Goal: Task Accomplishment & Management: Use online tool/utility

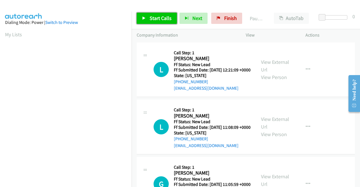
click at [154, 19] on span "Start Calls" at bounding box center [161, 18] width 22 height 6
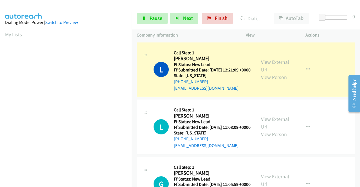
scroll to position [128, 0]
click at [276, 64] on link "View External Url" at bounding box center [275, 66] width 28 height 14
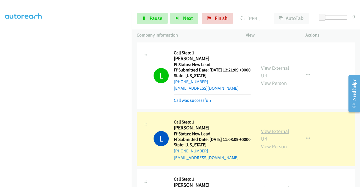
click at [276, 141] on link "View External Url" at bounding box center [275, 135] width 28 height 14
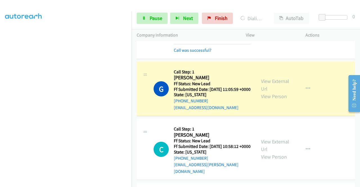
scroll to position [127, 0]
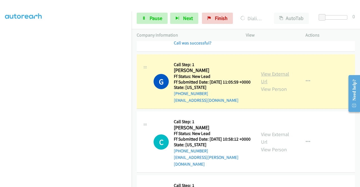
click at [270, 85] on link "View External Url" at bounding box center [275, 78] width 28 height 14
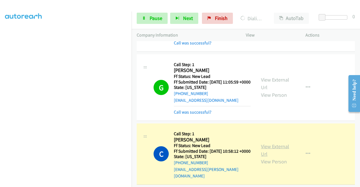
click at [269, 157] on link "View External Url" at bounding box center [275, 150] width 28 height 14
click at [0, 64] on aside "Dialing Mode: Power | Switch to Preview My Lists" at bounding box center [66, 42] width 132 height 311
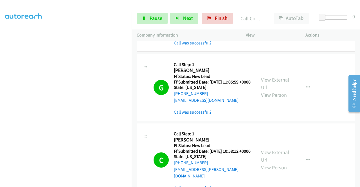
click at [146, 25] on div "Start Calls Pause Next Finish Call Completed AutoTab AutoTab 0" at bounding box center [246, 19] width 228 height 22
click at [153, 16] on span "Pause" at bounding box center [156, 18] width 13 height 6
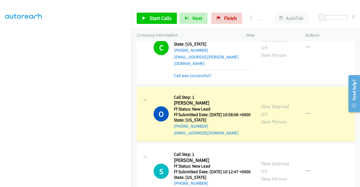
scroll to position [273, 0]
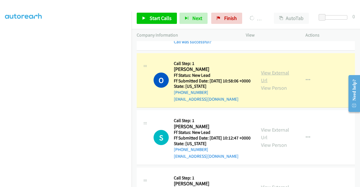
click at [265, 84] on link "View External Url" at bounding box center [275, 76] width 28 height 14
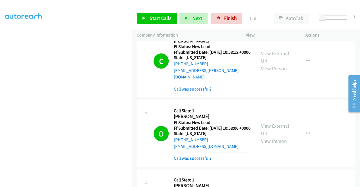
scroll to position [224, 0]
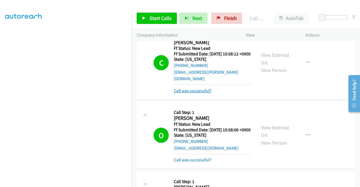
click at [193, 93] on link "Call was successful?" at bounding box center [193, 90] width 38 height 5
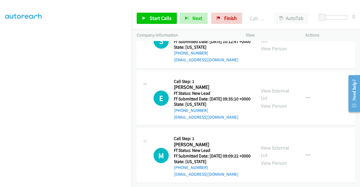
scroll to position [400, 0]
click at [142, 11] on div "Start Calls Pause Next Finish Call Completed AutoTab AutoTab 0" at bounding box center [246, 19] width 228 height 22
click at [144, 16] on link "Start Calls" at bounding box center [157, 18] width 40 height 11
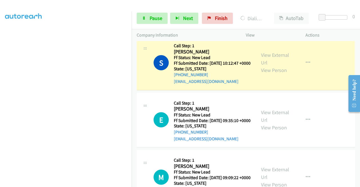
scroll to position [344, 0]
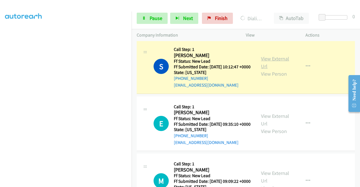
click at [274, 69] on link "View External Url" at bounding box center [275, 62] width 28 height 14
click at [151, 22] on link "Pause" at bounding box center [152, 18] width 31 height 11
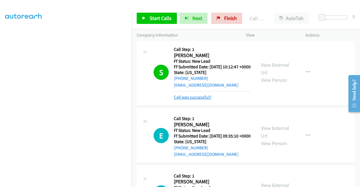
click at [190, 100] on link "Call was successful?" at bounding box center [193, 96] width 38 height 5
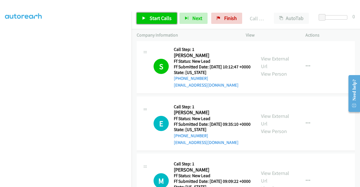
click at [152, 18] on span "Start Calls" at bounding box center [161, 18] width 22 height 6
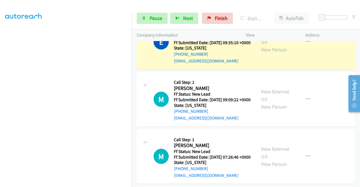
scroll to position [427, 0]
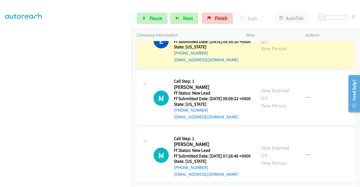
click at [283, 44] on link "View External Url" at bounding box center [275, 37] width 28 height 14
click at [0, 98] on aside "Dialing Mode: Power | Switch to Preview My Lists" at bounding box center [66, 42] width 132 height 311
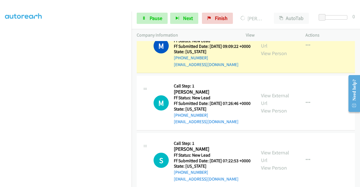
scroll to position [486, 0]
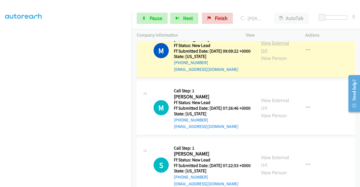
click at [264, 54] on link "View External Url" at bounding box center [275, 47] width 28 height 14
click at [0, 76] on aside "Dialing Mode: Power | Switch to Preview My Lists" at bounding box center [66, 42] width 132 height 311
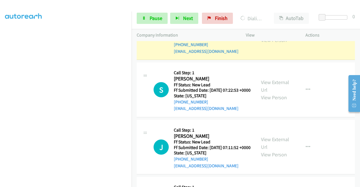
scroll to position [128, 0]
click at [261, 36] on link "View External Url" at bounding box center [275, 29] width 28 height 14
click at [132, 84] on nav "Dialing Mode: Power | Switch to Preview My Lists" at bounding box center [66, 105] width 132 height 187
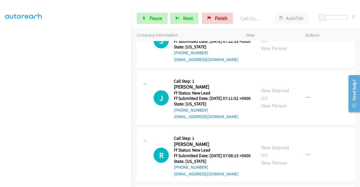
scroll to position [115, 0]
click at [152, 16] on span "Pause" at bounding box center [156, 18] width 13 height 6
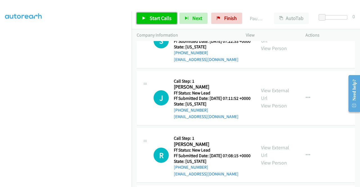
click at [152, 16] on span "Start Calls" at bounding box center [161, 18] width 22 height 6
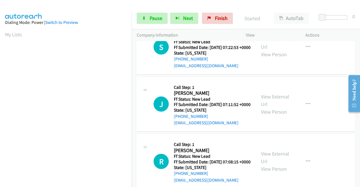
scroll to position [128, 0]
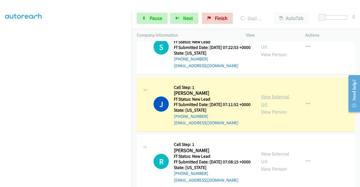
click at [274, 107] on link "View External Url" at bounding box center [275, 100] width 28 height 14
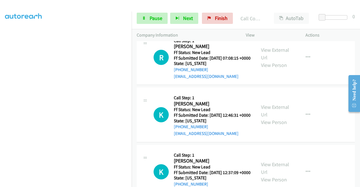
scroll to position [769, 0]
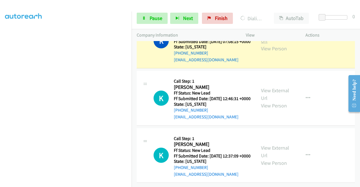
click at [263, 44] on link "View External Url" at bounding box center [275, 37] width 28 height 14
click at [142, 19] on icon at bounding box center [144, 19] width 4 height 4
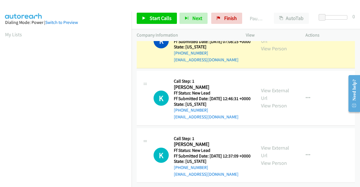
scroll to position [36, 0]
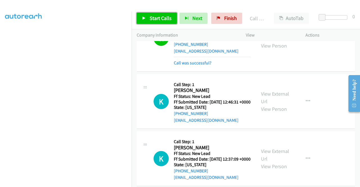
click at [160, 21] on span "Start Calls" at bounding box center [161, 18] width 22 height 6
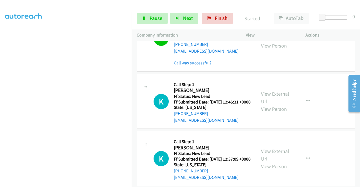
click at [197, 66] on link "Call was successful?" at bounding box center [193, 62] width 38 height 5
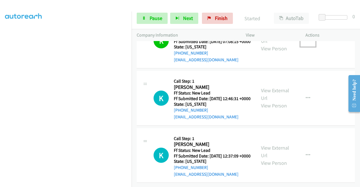
click at [306, 43] on icon "button" at bounding box center [308, 41] width 4 height 4
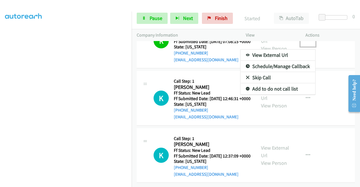
click at [275, 94] on link "Add to do not call list" at bounding box center [277, 88] width 75 height 11
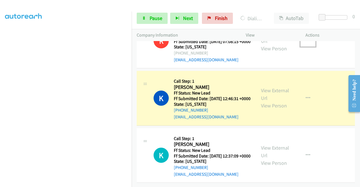
click at [273, 120] on div "View External Url View Person View External Url Email Schedule/Manage Callback …" at bounding box center [288, 98] width 65 height 44
click at [267, 101] on link "View External Url" at bounding box center [275, 94] width 28 height 14
click at [0, 114] on aside "Dialing Mode: Power | Switch to Preview My Lists" at bounding box center [66, 42] width 132 height 311
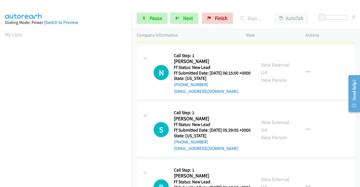
scroll to position [916, 0]
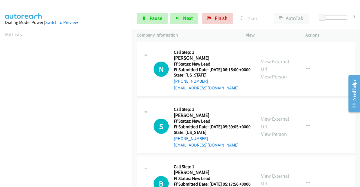
click at [274, 15] on link "View External Url" at bounding box center [275, 8] width 28 height 14
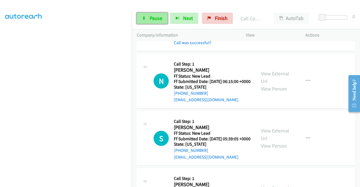
click at [154, 13] on link "Pause" at bounding box center [152, 18] width 31 height 11
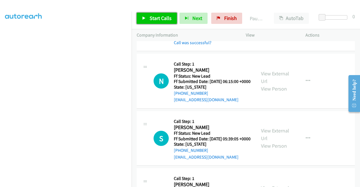
click at [140, 21] on link "Start Calls" at bounding box center [157, 18] width 40 height 11
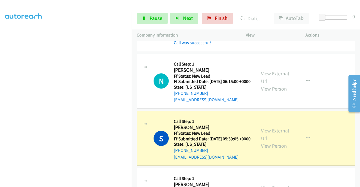
click at [0, 110] on aside "Dialing Mode: Power | Switch to Preview My Lists" at bounding box center [66, 42] width 132 height 311
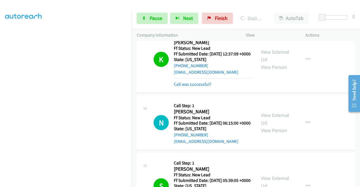
scroll to position [1057, 0]
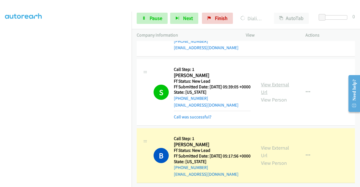
click at [271, 81] on link "View External Url" at bounding box center [275, 88] width 28 height 14
click at [265, 148] on div "View External Url View Person" at bounding box center [275, 155] width 29 height 23
click at [265, 144] on div "View External Url View Person" at bounding box center [275, 155] width 29 height 23
click at [265, 145] on link "View External Url" at bounding box center [275, 152] width 28 height 14
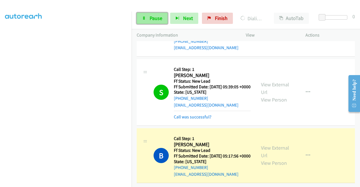
click at [150, 20] on span "Pause" at bounding box center [156, 18] width 13 height 6
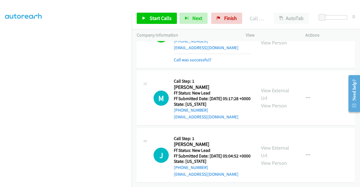
scroll to position [1194, 0]
click at [162, 20] on span "Start Calls" at bounding box center [161, 18] width 22 height 6
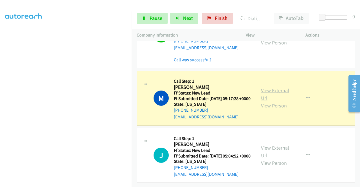
click at [275, 87] on link "View External Url" at bounding box center [275, 94] width 28 height 14
click at [0, 93] on aside "Dialing Mode: Power | Switch to Preview My Lists" at bounding box center [66, 42] width 132 height 311
click at [77, 184] on section at bounding box center [65, 53] width 121 height 269
click at [132, 75] on td "M Callback Scheduled Call Step: 1 Marcus Haliburton America/New_York Ff Status:…" at bounding box center [246, 98] width 228 height 57
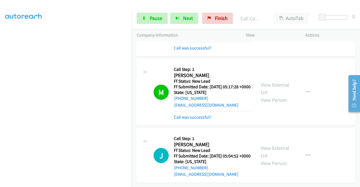
scroll to position [1206, 0]
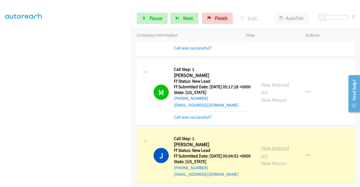
click at [272, 145] on link "View External Url" at bounding box center [275, 152] width 28 height 14
click at [241, 136] on h5 "Call Step: 1" at bounding box center [212, 139] width 77 height 6
click at [143, 23] on link "Pause" at bounding box center [152, 18] width 31 height 11
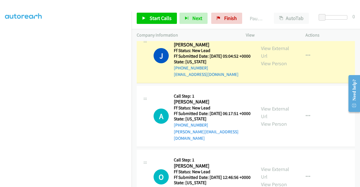
click at [132, 63] on nav "Dialing Mode: Power | Switch to Preview My Lists" at bounding box center [66, 105] width 132 height 187
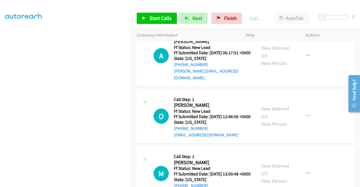
scroll to position [1290, 0]
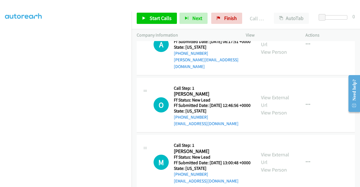
click at [196, 5] on link "Call was successful?" at bounding box center [193, 2] width 38 height 5
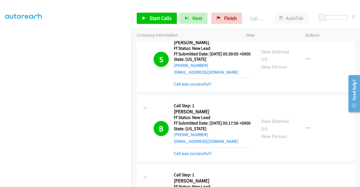
scroll to position [984, 0]
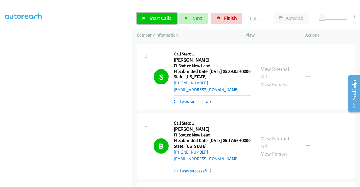
click at [161, 23] on link "Start Calls" at bounding box center [157, 18] width 40 height 11
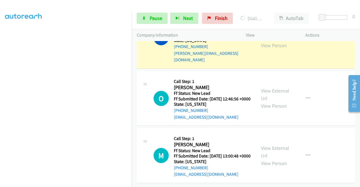
scroll to position [1359, 0]
click at [273, 41] on link "View External Url" at bounding box center [275, 34] width 28 height 14
click at [0, 114] on aside "Dialing Mode: Power | Switch to Preview My Lists" at bounding box center [66, 42] width 132 height 311
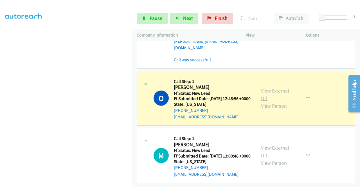
click at [267, 102] on link "View External Url" at bounding box center [275, 94] width 28 height 14
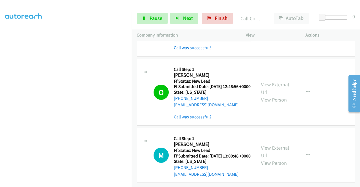
scroll to position [1418, 0]
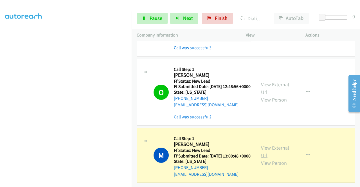
click at [282, 145] on link "View External Url" at bounding box center [275, 152] width 28 height 14
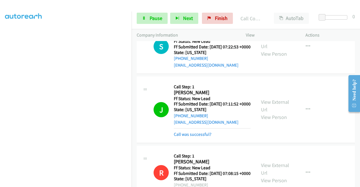
scroll to position [626, 0]
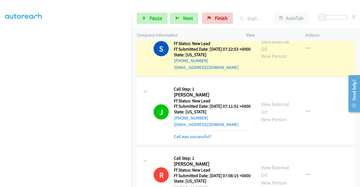
click at [272, 52] on link "View External Url" at bounding box center [275, 45] width 28 height 14
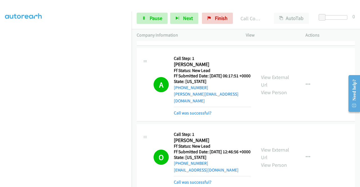
scroll to position [1504, 0]
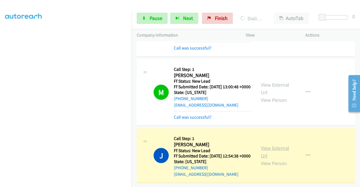
click at [279, 145] on link "View External Url" at bounding box center [275, 152] width 28 height 14
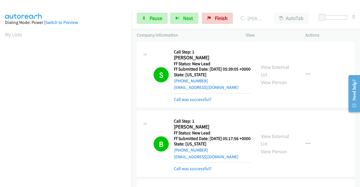
scroll to position [984, 0]
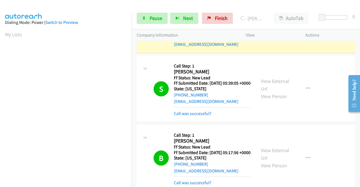
click at [272, 29] on link "View External Url" at bounding box center [275, 22] width 28 height 14
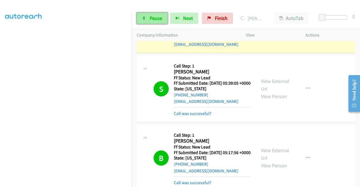
click at [150, 19] on span "Pause" at bounding box center [156, 18] width 13 height 6
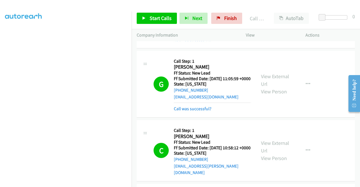
scroll to position [0, 0]
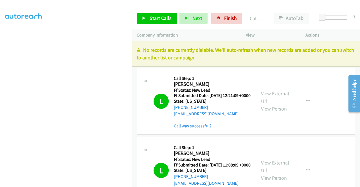
click at [319, 62] on div "No records are currently dialable. We'll auto-refresh when new records are adde…" at bounding box center [246, 54] width 228 height 26
click at [230, 20] on span "Finish" at bounding box center [230, 18] width 13 height 6
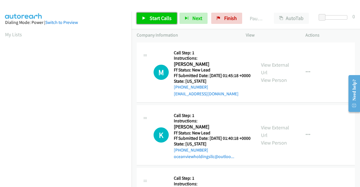
click at [157, 17] on span "Start Calls" at bounding box center [161, 18] width 22 height 6
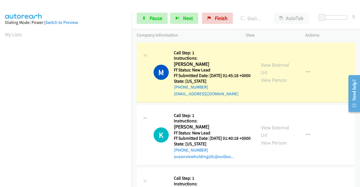
click at [274, 58] on div "View External Url View Person View External Url Email Schedule/Manage Callback …" at bounding box center [288, 73] width 65 height 50
click at [268, 68] on link "View External Url" at bounding box center [275, 69] width 28 height 14
click at [0, 93] on aside "Dialing Mode: Power | Switch to Preview My Lists" at bounding box center [66, 42] width 132 height 311
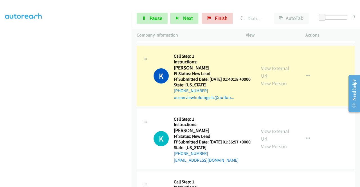
scroll to position [97, 0]
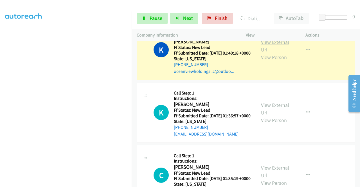
click at [276, 49] on link "View External Url" at bounding box center [275, 46] width 28 height 14
click at [0, 112] on aside "Dialing Mode: Power | Switch to Preview My Lists" at bounding box center [66, 42] width 132 height 311
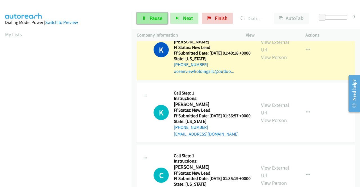
click at [154, 16] on span "Pause" at bounding box center [156, 18] width 13 height 6
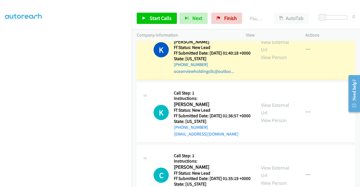
scroll to position [128, 0]
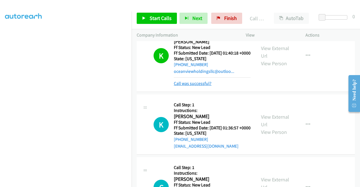
click at [188, 86] on link "Call was successful?" at bounding box center [193, 83] width 38 height 5
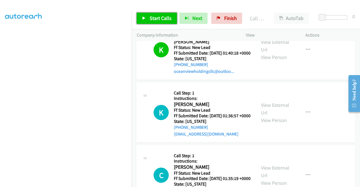
click at [166, 15] on span "Start Calls" at bounding box center [161, 18] width 22 height 6
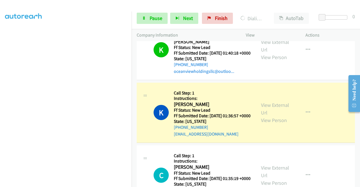
click at [265, 113] on div "View External Url View Person View External Url Email Schedule/Manage Callback …" at bounding box center [288, 113] width 65 height 50
click at [264, 116] on link "View External Url" at bounding box center [275, 109] width 28 height 14
click at [146, 15] on link "Pause" at bounding box center [152, 18] width 31 height 11
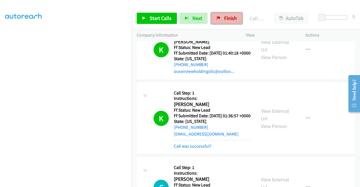
click at [228, 19] on span "Finish" at bounding box center [230, 18] width 13 height 6
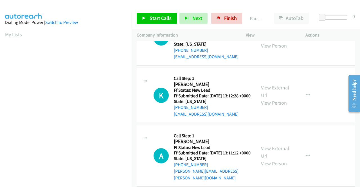
scroll to position [8, 0]
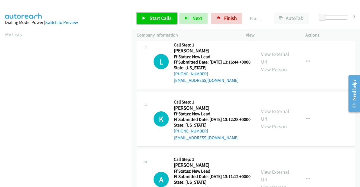
click at [158, 15] on span "Start Calls" at bounding box center [161, 18] width 22 height 6
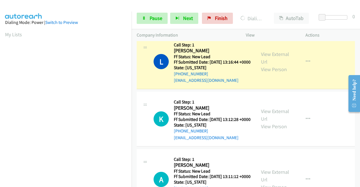
scroll to position [30, 0]
click at [267, 56] on link "View External Url" at bounding box center [275, 58] width 28 height 14
click at [0, 74] on aside "Dialing Mode: Power | Switch to Preview My Lists" at bounding box center [66, 42] width 132 height 311
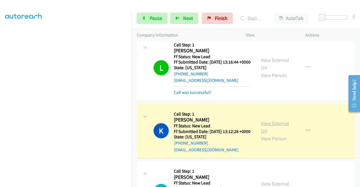
click at [270, 133] on link "View External Url" at bounding box center [275, 127] width 28 height 14
click at [0, 100] on aside "Dialing Mode: Power | Switch to Preview My Lists" at bounding box center [66, 42] width 132 height 311
click at [79, 182] on section at bounding box center [65, 53] width 121 height 269
click at [152, 20] on span "Pause" at bounding box center [156, 18] width 13 height 6
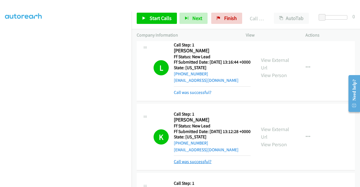
click at [189, 164] on link "Call was successful?" at bounding box center [193, 161] width 38 height 5
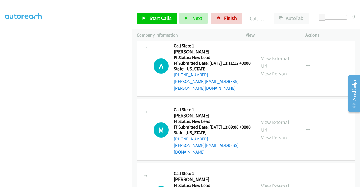
scroll to position [134, 0]
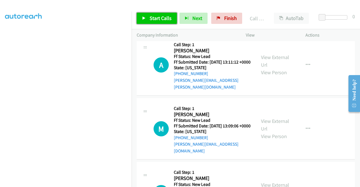
click at [153, 19] on span "Start Calls" at bounding box center [161, 18] width 22 height 6
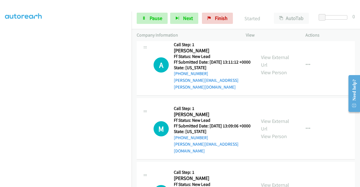
scroll to position [116, 0]
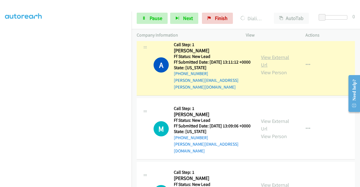
click at [262, 68] on link "View External Url" at bounding box center [275, 61] width 28 height 14
click at [162, 17] on span "Pause" at bounding box center [156, 18] width 13 height 6
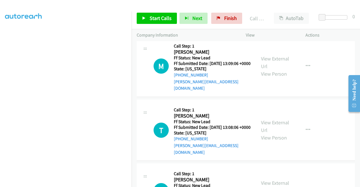
scroll to position [209, 0]
click at [160, 23] on link "Start Calls" at bounding box center [157, 18] width 40 height 11
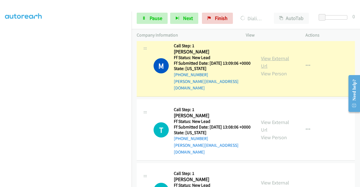
click at [271, 66] on link "View External Url" at bounding box center [275, 62] width 28 height 14
drag, startPoint x: 0, startPoint y: 119, endPoint x: 6, endPoint y: 122, distance: 7.0
click at [0, 119] on aside "Dialing Mode: Power | Switch to Preview My Lists" at bounding box center [66, 42] width 132 height 311
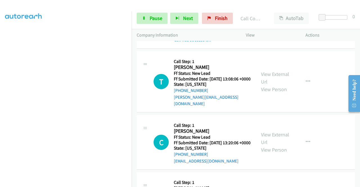
scroll to position [271, 0]
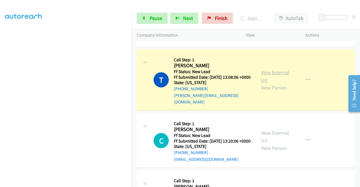
click at [264, 80] on link "View External Url" at bounding box center [275, 76] width 28 height 14
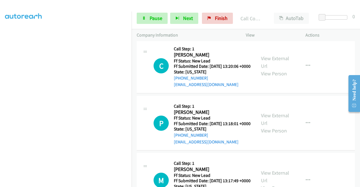
scroll to position [357, 0]
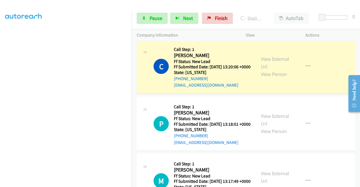
click at [268, 65] on div "View External Url View Person" at bounding box center [275, 66] width 29 height 23
click at [264, 68] on link "View External Url" at bounding box center [275, 63] width 28 height 14
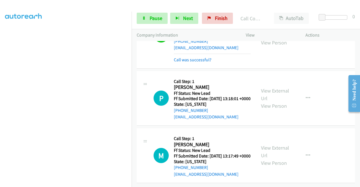
scroll to position [422, 0]
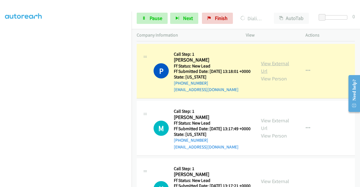
click at [269, 74] on link "View External Url" at bounding box center [275, 67] width 28 height 14
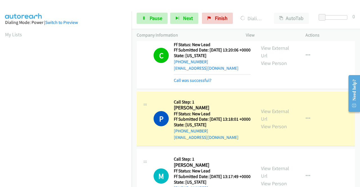
scroll to position [128, 0]
click at [80, 182] on section at bounding box center [65, 53] width 121 height 269
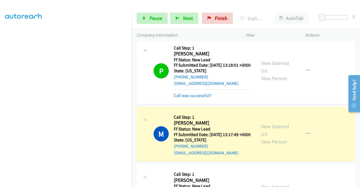
scroll to position [496, 0]
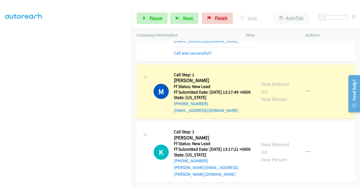
click at [272, 82] on div "View External Url View Person" at bounding box center [275, 91] width 29 height 23
click at [271, 81] on link "View External Url" at bounding box center [275, 88] width 28 height 14
click at [132, 75] on nav "Dialing Mode: Power | Switch to Preview My Lists" at bounding box center [66, 105] width 132 height 187
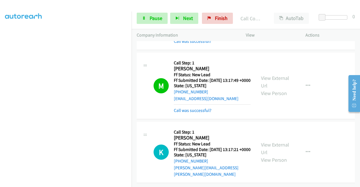
scroll to position [508, 0]
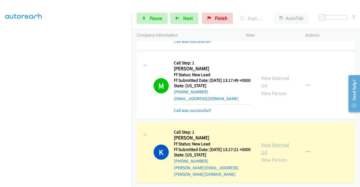
click at [280, 141] on link "View External Url" at bounding box center [275, 148] width 28 height 14
click at [145, 21] on link "Pause" at bounding box center [152, 18] width 31 height 11
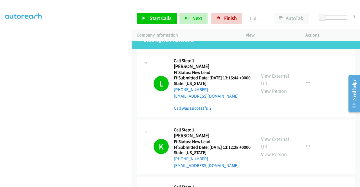
scroll to position [0, 0]
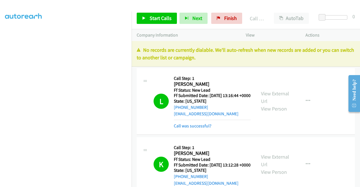
drag, startPoint x: 314, startPoint y: 54, endPoint x: 311, endPoint y: 52, distance: 3.9
click at [314, 54] on p "No records are currently dialable. We'll auto-refresh when new records are adde…" at bounding box center [246, 53] width 218 height 15
click at [233, 21] on span "Finish" at bounding box center [230, 18] width 13 height 6
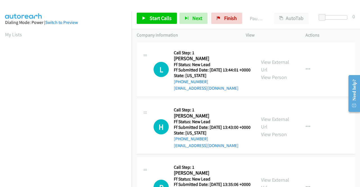
click at [240, 92] on div "[EMAIL_ADDRESS][DOMAIN_NAME]" at bounding box center [212, 88] width 77 height 7
click at [231, 46] on div "L Callback Scheduled Call Step: 1 Laurie Spina America/New_York Ff Status: New …" at bounding box center [246, 69] width 218 height 55
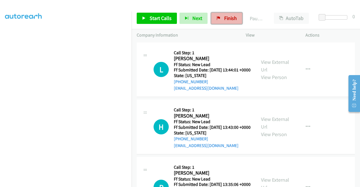
click at [219, 23] on link "Finish" at bounding box center [226, 18] width 31 height 11
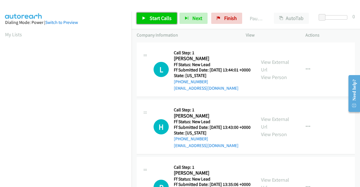
click at [153, 21] on span "Start Calls" at bounding box center [161, 18] width 22 height 6
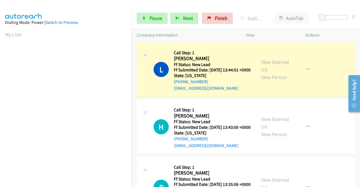
click at [265, 68] on div "View External Url View Person" at bounding box center [275, 69] width 29 height 23
click at [269, 62] on link "View External Url" at bounding box center [275, 66] width 28 height 14
click at [0, 86] on aside "Dialing Mode: Power | Switch to Preview My Lists" at bounding box center [66, 42] width 132 height 311
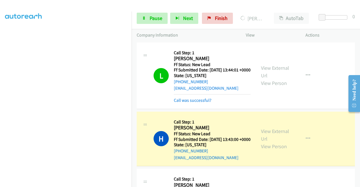
click at [0, 65] on aside "Dialing Mode: Power | Switch to Preview My Lists" at bounding box center [66, 42] width 132 height 311
click at [270, 141] on link "View External Url" at bounding box center [275, 135] width 28 height 14
click at [0, 95] on aside "Dialing Mode: Power | Switch to Preview My Lists" at bounding box center [66, 42] width 132 height 311
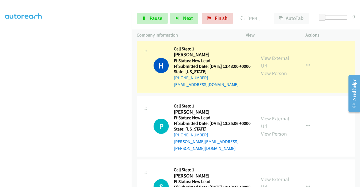
drag, startPoint x: 358, startPoint y: 130, endPoint x: 16, endPoint y: 34, distance: 355.6
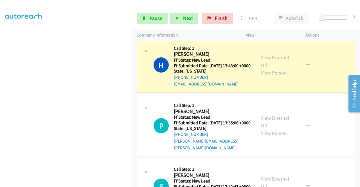
click at [0, 95] on aside "Dialing Mode: Power | Switch to Preview My Lists" at bounding box center [66, 42] width 132 height 311
drag, startPoint x: 0, startPoint y: 87, endPoint x: 10, endPoint y: 97, distance: 13.3
click at [0, 87] on aside "Dialing Mode: Power | Switch to Preview My Lists" at bounding box center [66, 42] width 132 height 311
click at [161, 22] on link "Pause" at bounding box center [152, 18] width 31 height 11
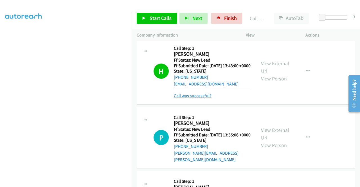
click at [189, 98] on link "Call was successful?" at bounding box center [193, 95] width 38 height 5
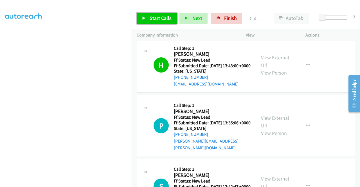
click at [160, 22] on link "Start Calls" at bounding box center [157, 18] width 40 height 11
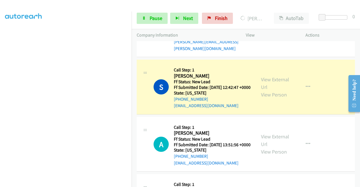
scroll to position [175, 0]
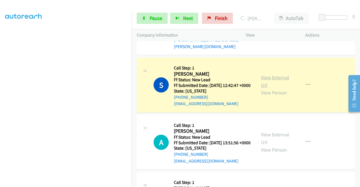
click at [276, 88] on link "View External Url" at bounding box center [275, 81] width 28 height 14
click at [1, 92] on aside "Dialing Mode: Power | Switch to Preview My Lists" at bounding box center [66, 42] width 132 height 311
click at [132, 82] on td "S Callback Scheduled Call Step: 1 [PERSON_NAME] America/[GEOGRAPHIC_DATA] Ff St…" at bounding box center [246, 85] width 228 height 57
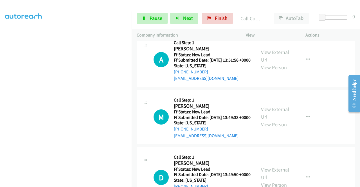
scroll to position [271, 0]
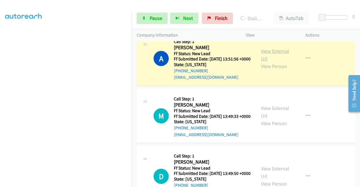
click at [267, 62] on link "View External Url" at bounding box center [275, 55] width 28 height 14
click at [132, 76] on nav "Dialing Mode: Power | Switch to Preview My Lists" at bounding box center [66, 105] width 132 height 187
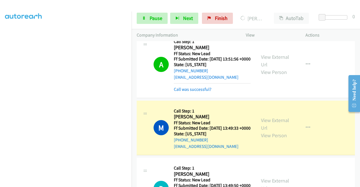
click at [274, 139] on div "View External Url View Person View External Url Email Schedule/Manage Callback …" at bounding box center [288, 128] width 65 height 44
click at [272, 131] on link "View External Url" at bounding box center [275, 124] width 28 height 14
click at [0, 111] on aside "Dialing Mode: Power | Switch to Preview My Lists" at bounding box center [66, 42] width 132 height 311
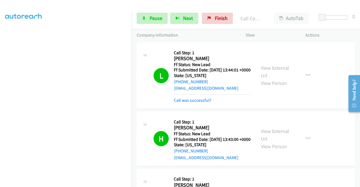
scroll to position [347, 0]
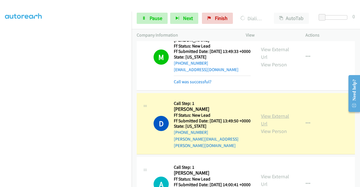
click at [271, 127] on link "View External Url" at bounding box center [275, 120] width 28 height 14
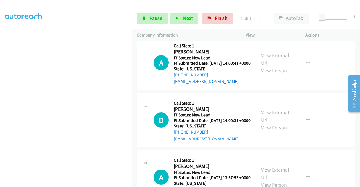
scroll to position [484, 0]
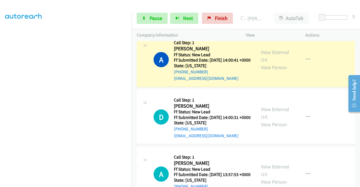
click at [264, 71] on div "View External Url View Person" at bounding box center [275, 59] width 29 height 23
click at [263, 63] on link "View External Url" at bounding box center [275, 56] width 28 height 14
click at [0, 105] on aside "Dialing Mode: Power | Switch to Preview My Lists" at bounding box center [66, 42] width 132 height 311
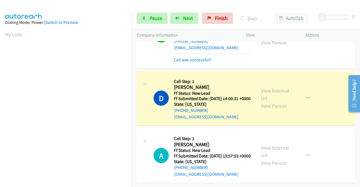
scroll to position [559, 0]
click at [278, 87] on link "View External Url" at bounding box center [275, 94] width 28 height 14
click at [0, 125] on aside "Dialing Mode: Power | Switch to Preview My Lists" at bounding box center [66, 42] width 132 height 311
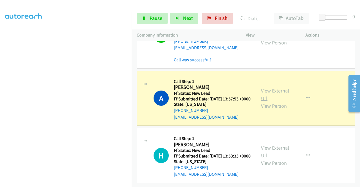
click at [283, 87] on link "View External Url" at bounding box center [275, 94] width 28 height 14
drag, startPoint x: 0, startPoint y: 119, endPoint x: 9, endPoint y: 123, distance: 10.2
click at [0, 119] on aside "Dialing Mode: Power | Switch to Preview My Lists" at bounding box center [66, 42] width 132 height 311
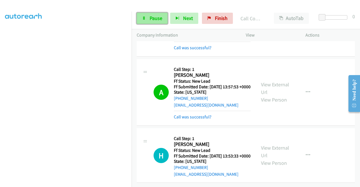
click at [156, 18] on span "Pause" at bounding box center [156, 18] width 13 height 6
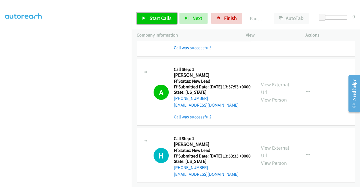
click at [156, 18] on span "Start Calls" at bounding box center [161, 18] width 22 height 6
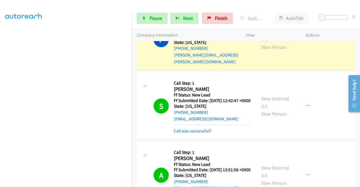
scroll to position [70, 0]
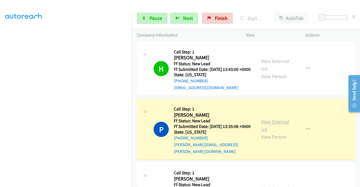
click at [279, 131] on link "View External Url" at bounding box center [275, 125] width 28 height 14
drag, startPoint x: 0, startPoint y: 116, endPoint x: 6, endPoint y: 119, distance: 6.9
click at [0, 116] on aside "Dialing Mode: Power | Switch to Preview My Lists" at bounding box center [66, 42] width 132 height 311
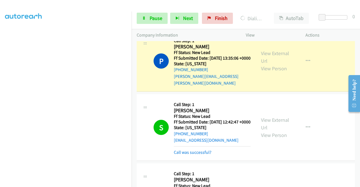
scroll to position [145, 0]
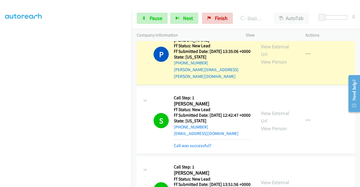
drag, startPoint x: 358, startPoint y: 57, endPoint x: 13, endPoint y: 10, distance: 347.9
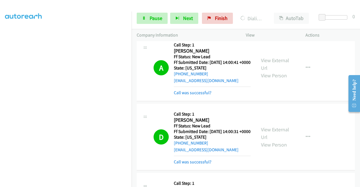
scroll to position [657, 0]
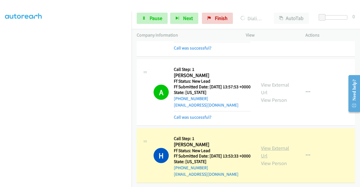
click at [263, 145] on link "View External Url" at bounding box center [275, 152] width 28 height 14
click at [146, 19] on link "Pause" at bounding box center [152, 18] width 31 height 11
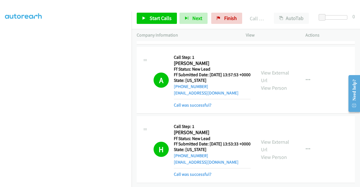
scroll to position [0, 0]
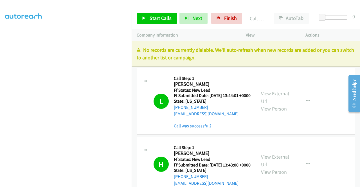
drag, startPoint x: 318, startPoint y: 50, endPoint x: 292, endPoint y: 36, distance: 29.0
click at [318, 50] on p "No records are currently dialable. We'll auto-refresh when new records are adde…" at bounding box center [246, 53] width 218 height 15
drag, startPoint x: 239, startPoint y: 21, endPoint x: 205, endPoint y: 32, distance: 35.7
click at [239, 21] on link "Finish" at bounding box center [226, 18] width 31 height 11
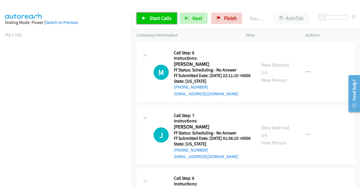
click at [152, 21] on span "Start Calls" at bounding box center [161, 18] width 22 height 6
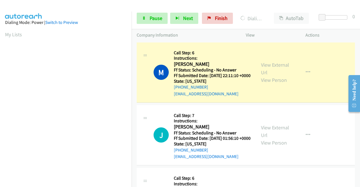
click at [0, 112] on aside "Dialing Mode: Power | Switch to Preview My Lists" at bounding box center [66, 167] width 132 height 311
click at [272, 66] on link "View External Url" at bounding box center [275, 69] width 28 height 14
click at [153, 18] on span "Pause" at bounding box center [156, 18] width 13 height 6
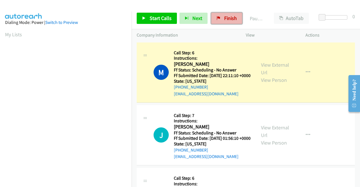
click at [227, 21] on span "Finish" at bounding box center [230, 18] width 13 height 6
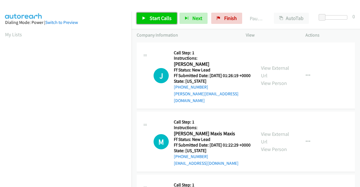
click at [154, 22] on link "Start Calls" at bounding box center [157, 18] width 40 height 11
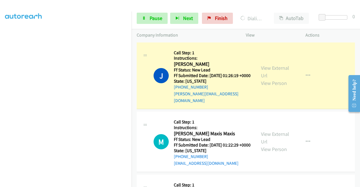
scroll to position [125, 0]
click at [269, 63] on div "View External Url View Person View External Url Email Schedule/Manage Callback …" at bounding box center [288, 76] width 65 height 57
click at [268, 66] on link "View External Url" at bounding box center [275, 72] width 28 height 14
click at [0, 117] on aside "Dialing Mode: Power | Switch to Preview My Lists" at bounding box center [66, 42] width 132 height 311
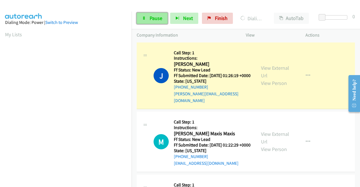
click at [143, 16] on link "Pause" at bounding box center [152, 18] width 31 height 11
